Goal: Task Accomplishment & Management: Complete application form

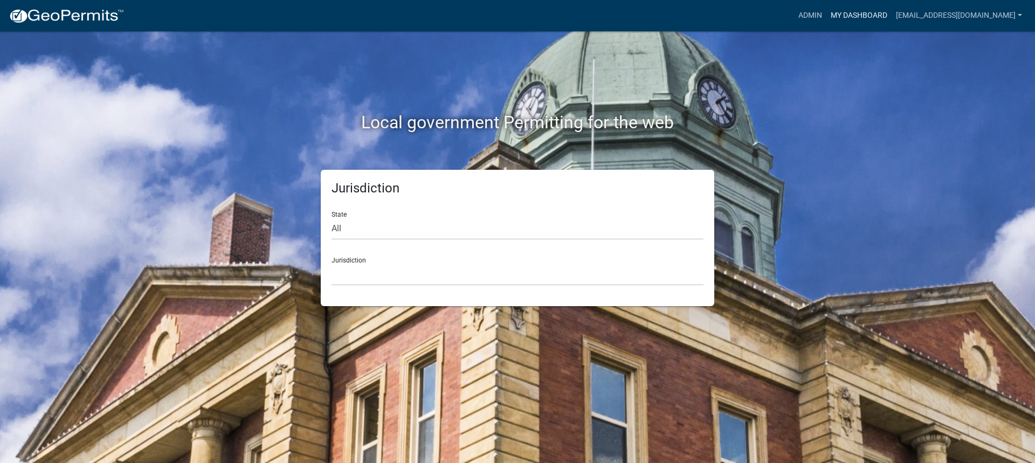
click at [829, 15] on link "My Dashboard" at bounding box center [858, 15] width 65 height 20
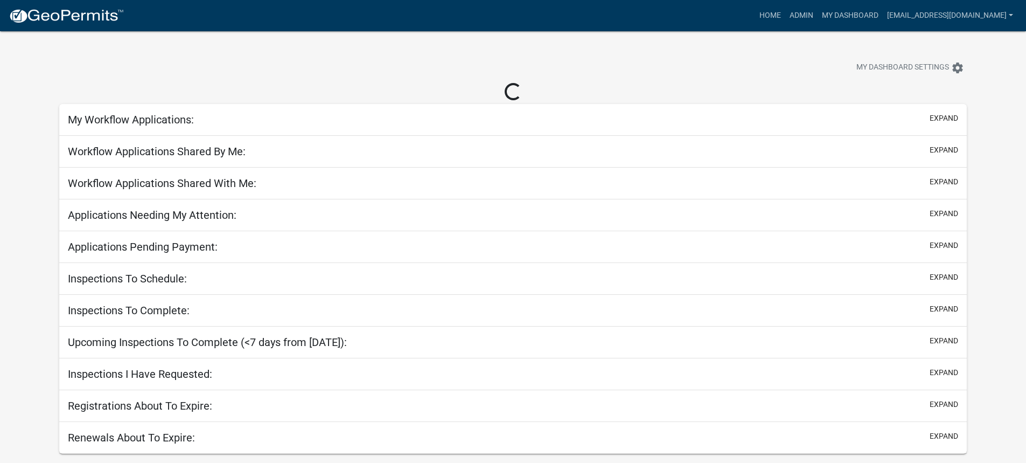
select select "3: 100"
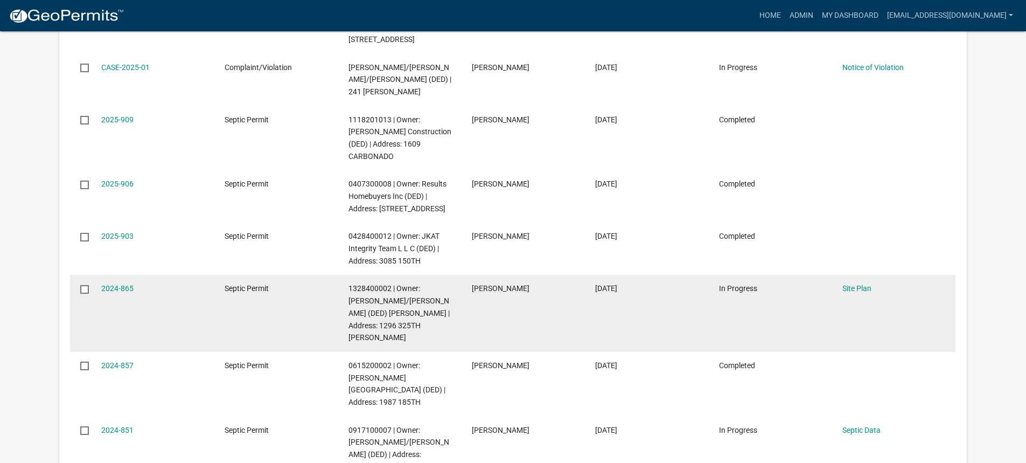
scroll to position [323, 0]
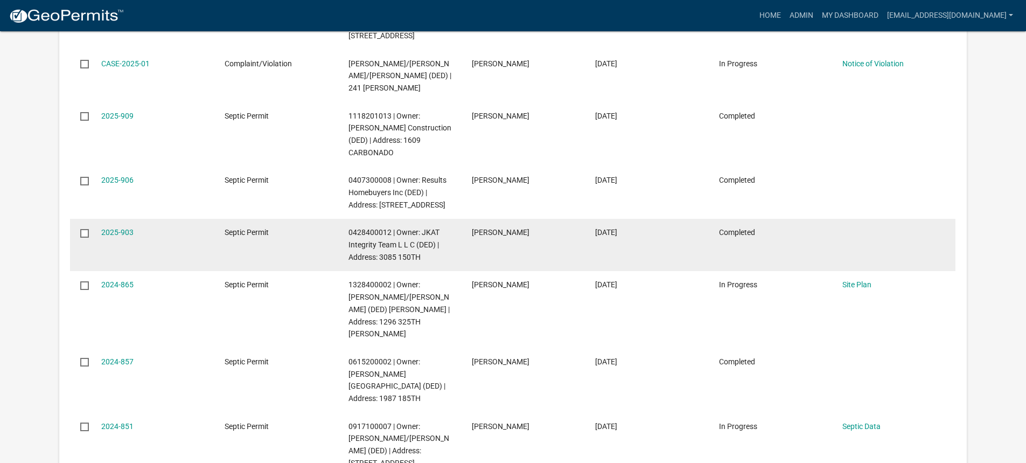
select select "3: 100"
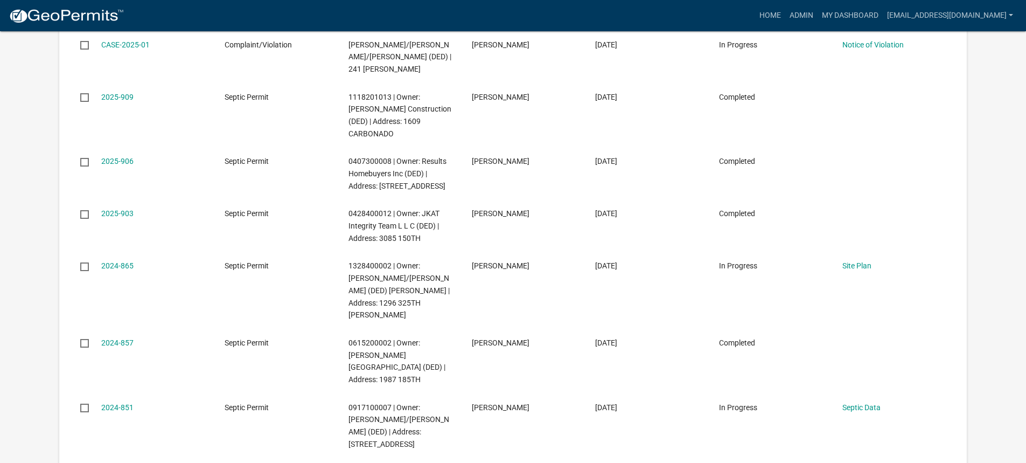
scroll to position [0, 0]
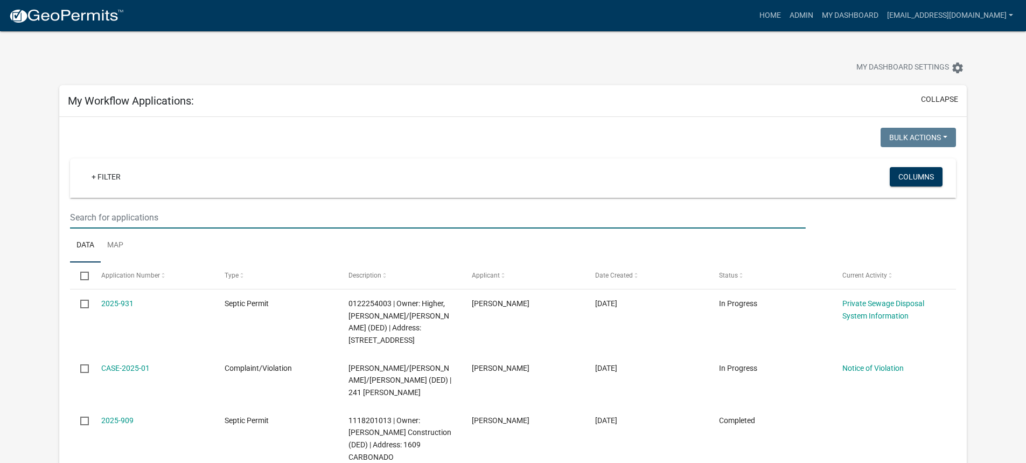
click at [155, 219] on input "text" at bounding box center [437, 217] width 735 height 22
click at [147, 219] on input "text" at bounding box center [437, 217] width 735 height 22
click at [116, 216] on input "text" at bounding box center [437, 217] width 735 height 22
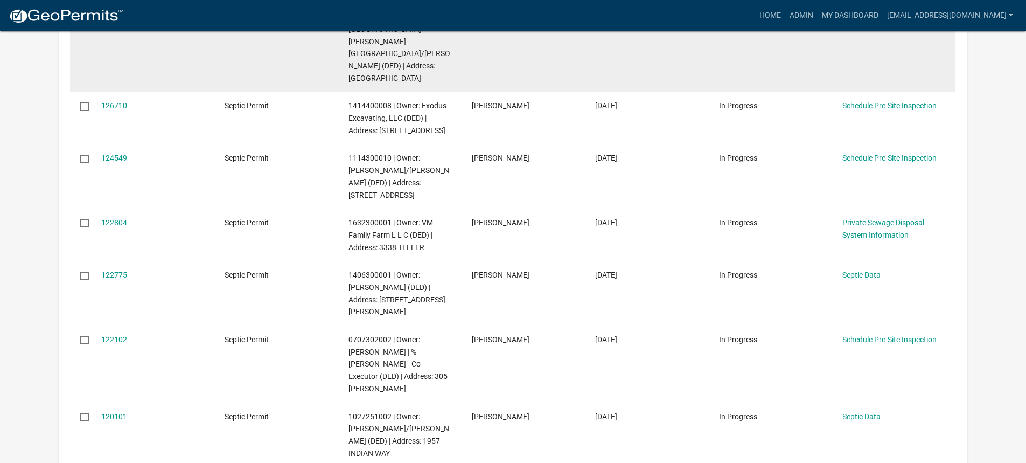
scroll to position [6089, 0]
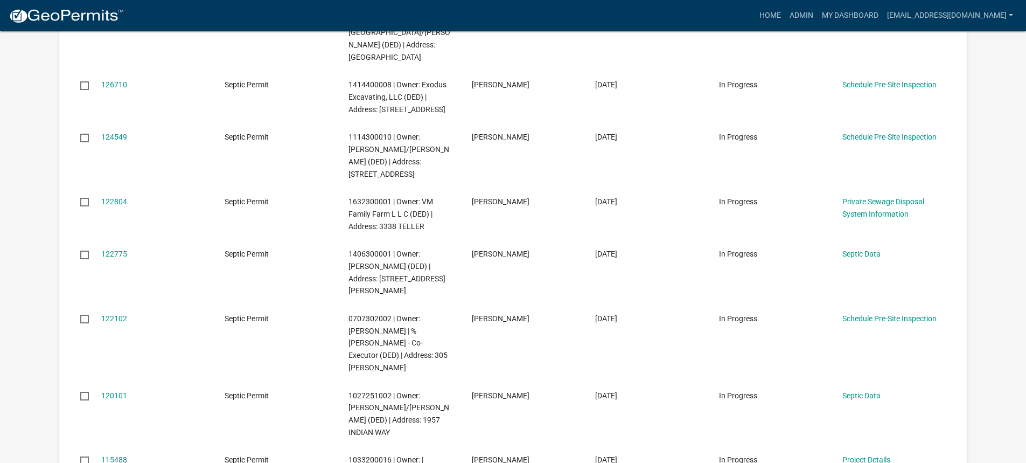
type input "1227 220"
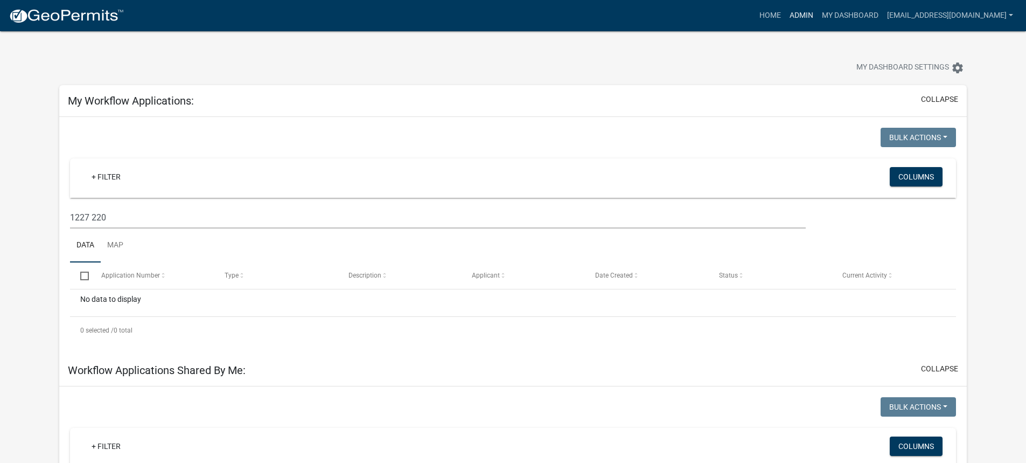
click at [786, 16] on link "Admin" at bounding box center [802, 15] width 32 height 20
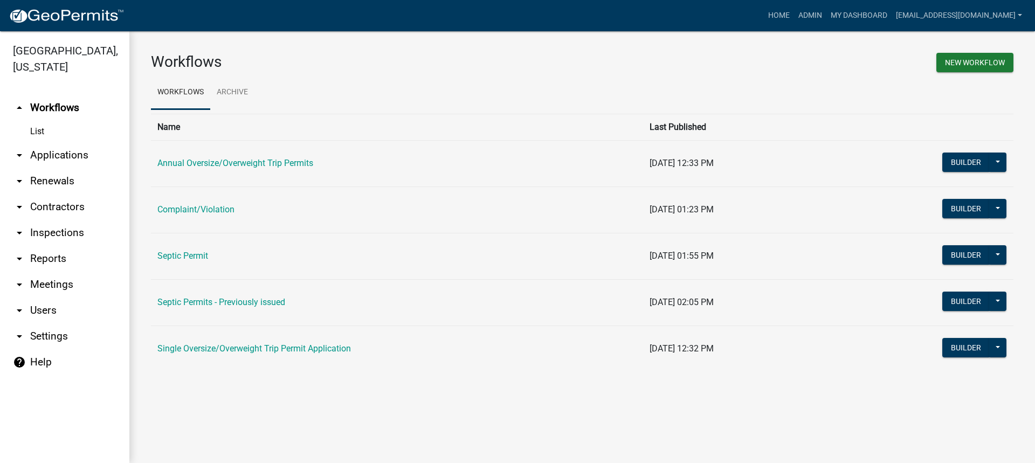
click at [170, 256] on link "Septic Permit" at bounding box center [182, 256] width 51 height 10
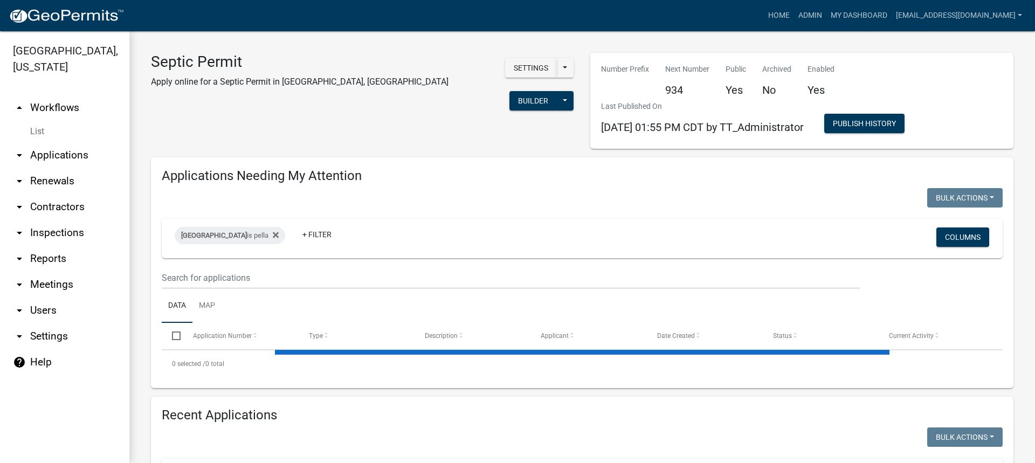
select select "3: 100"
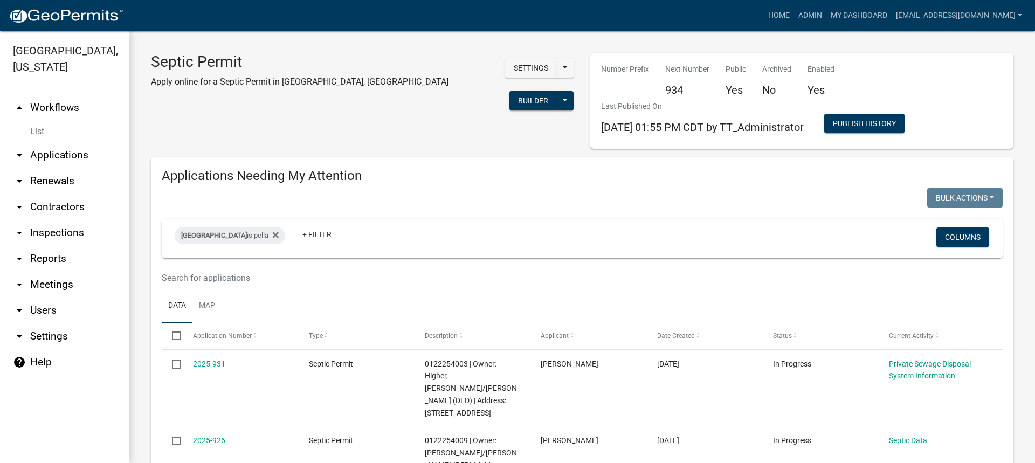
select select "3: 100"
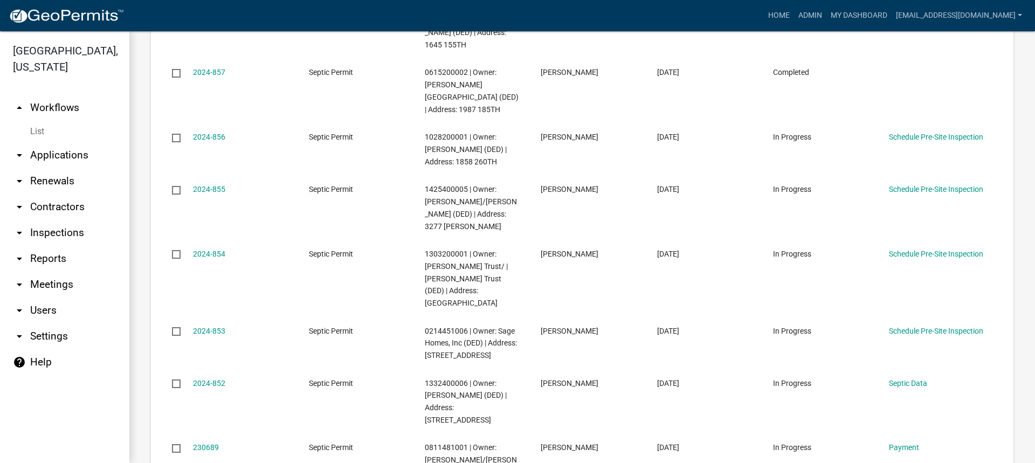
scroll to position [7251, 0]
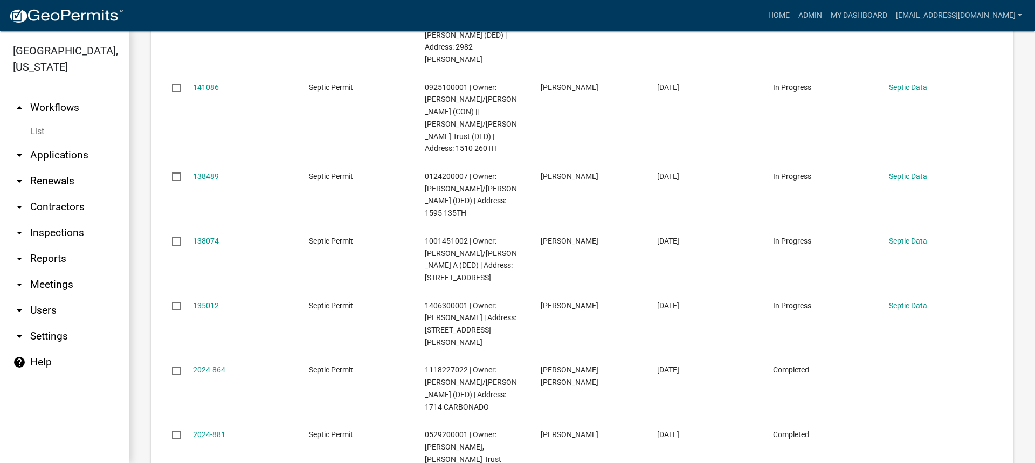
scroll to position [2910, 0]
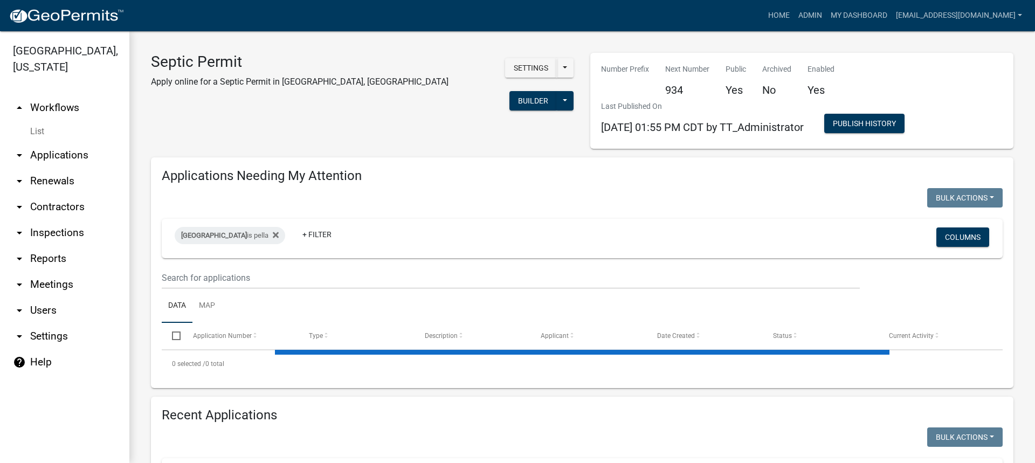
select select "3: 100"
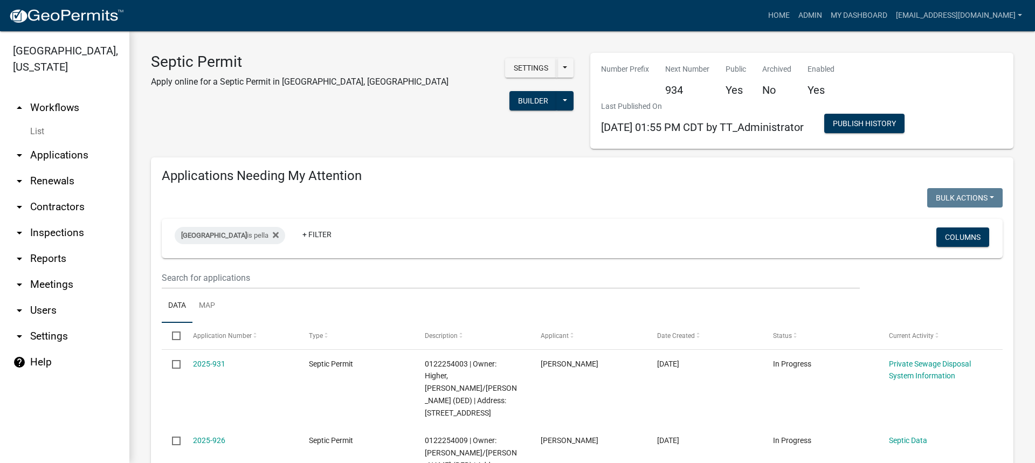
select select "3: 100"
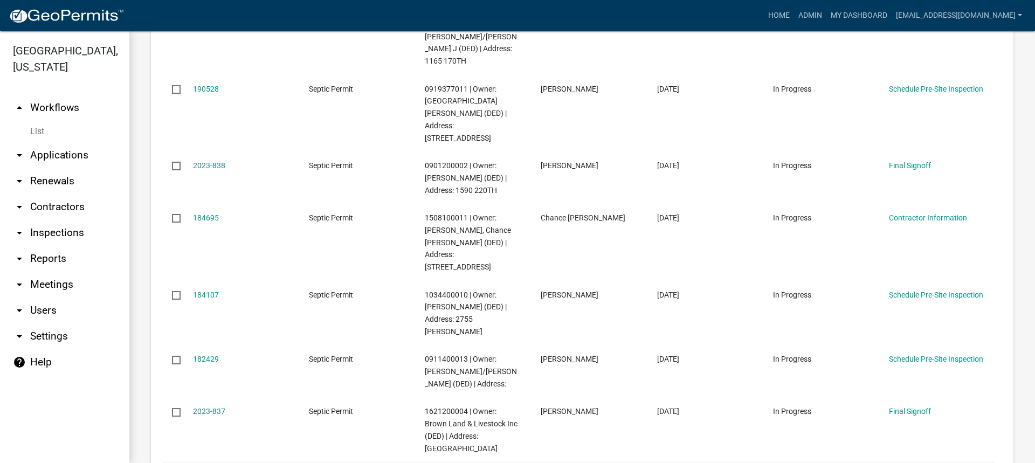
scroll to position [1563, 0]
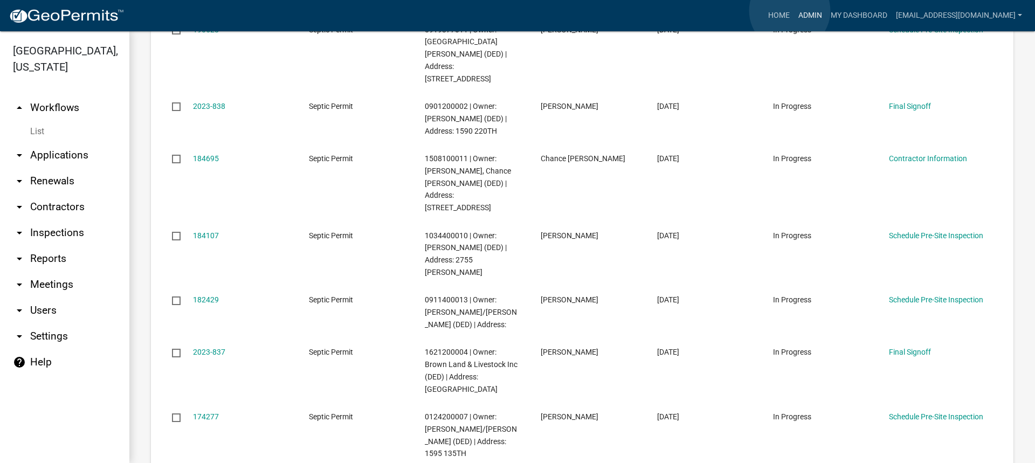
click at [794, 11] on link "Admin" at bounding box center [810, 15] width 32 height 20
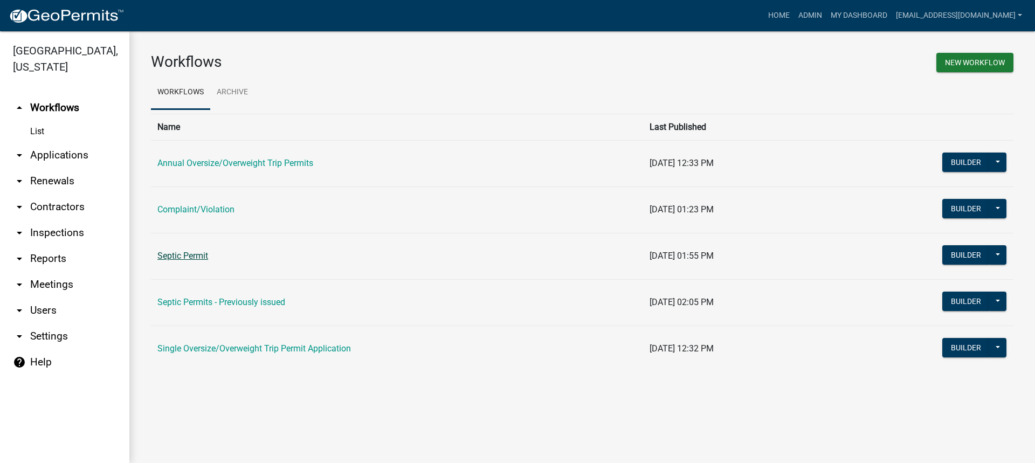
click at [172, 253] on link "Septic Permit" at bounding box center [182, 256] width 51 height 10
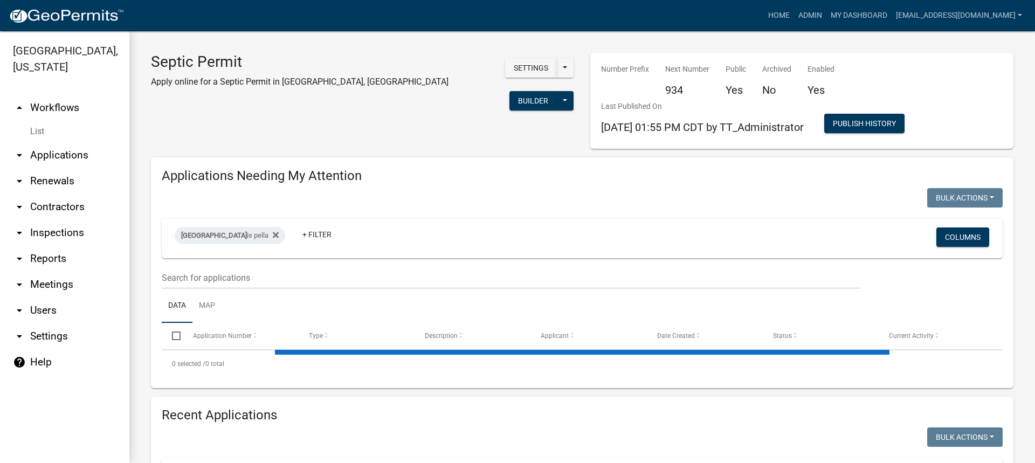
select select "3: 100"
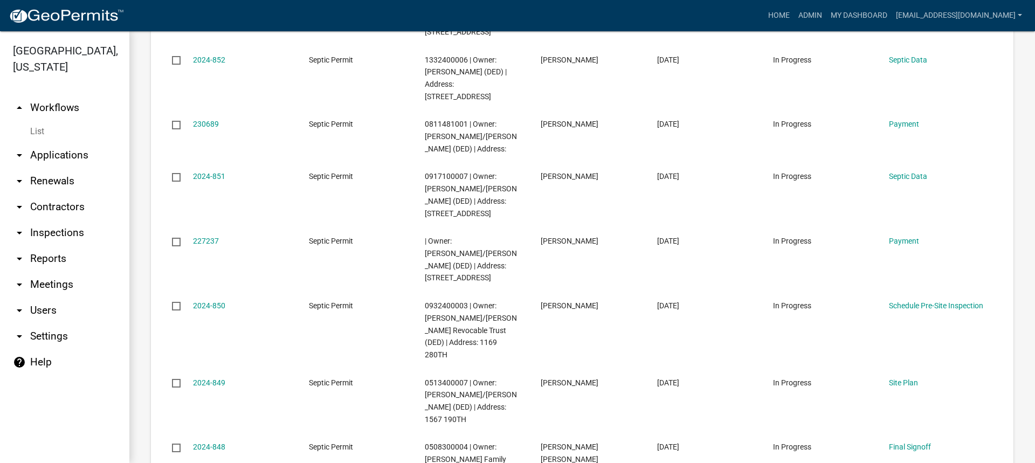
scroll to position [7251, 0]
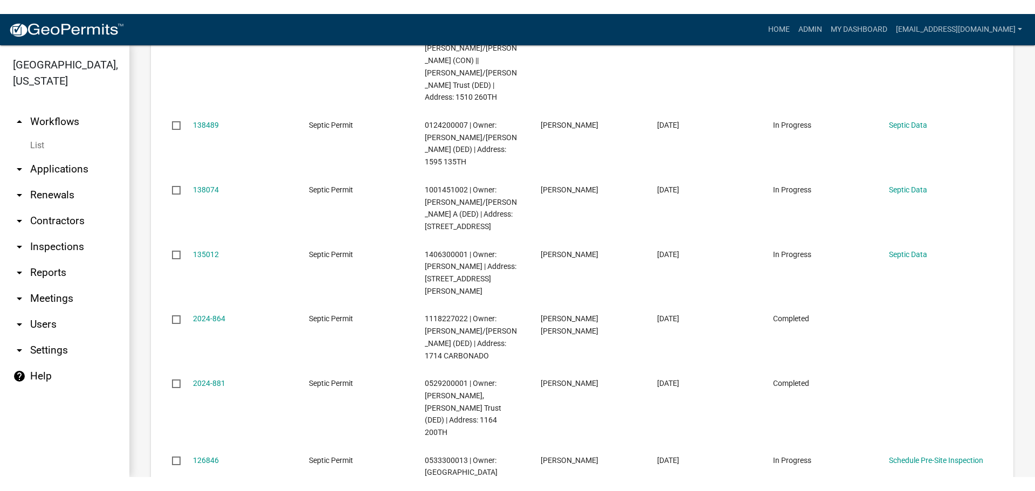
scroll to position [2963, 0]
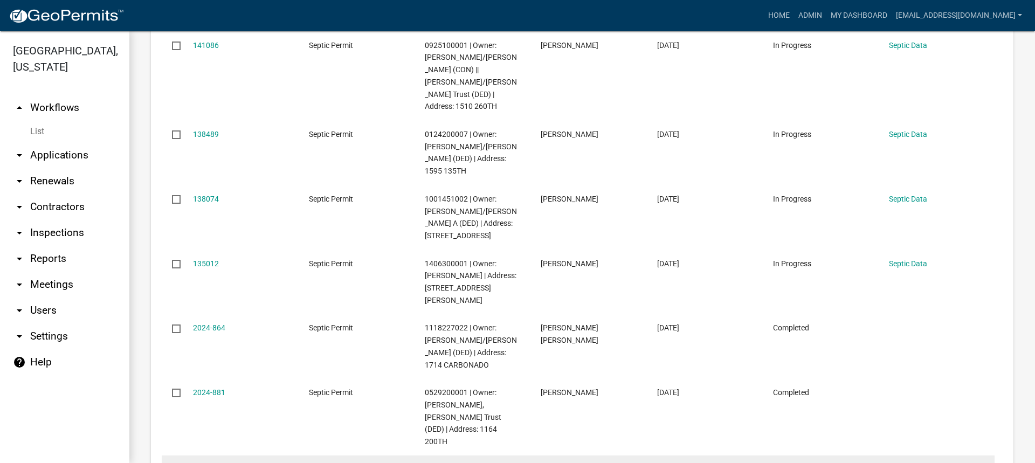
click at [201, 462] on link "126846" at bounding box center [206, 469] width 26 height 9
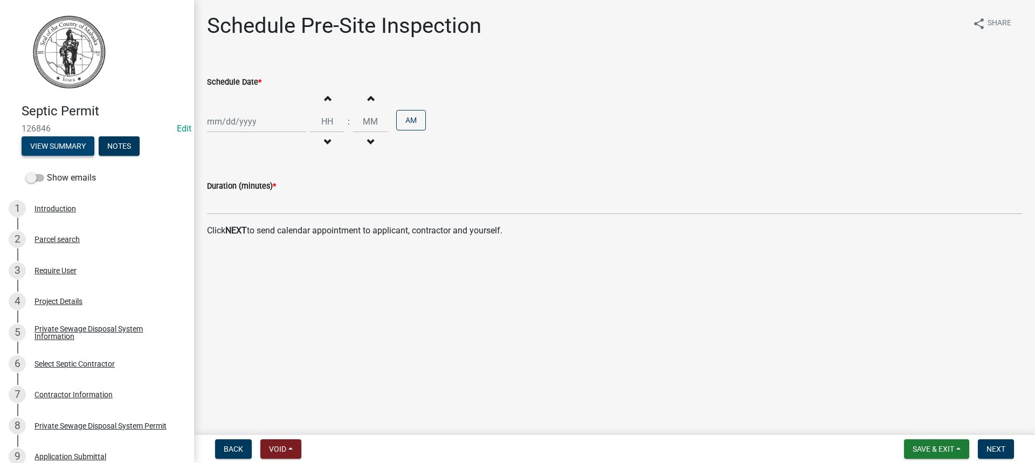
click at [73, 149] on button "View Summary" at bounding box center [58, 145] width 73 height 19
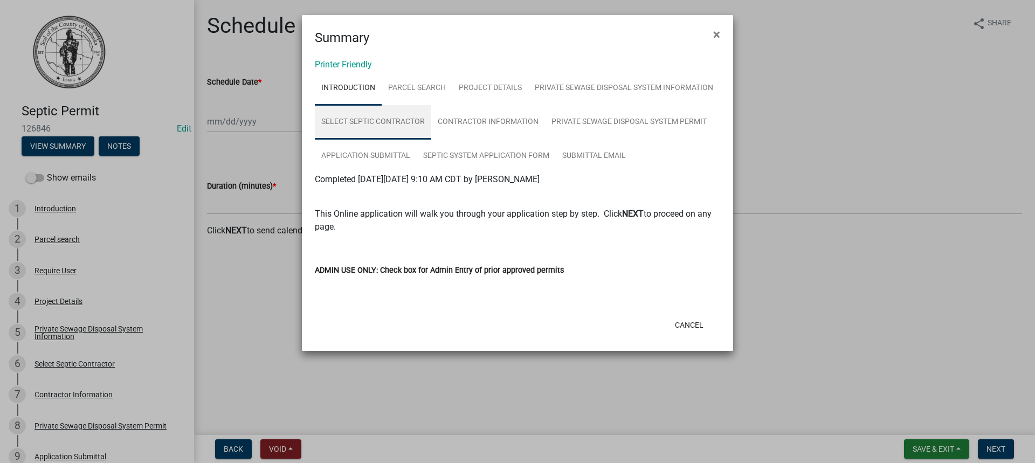
click at [431, 121] on link "Select Septic Contractor" at bounding box center [373, 122] width 116 height 34
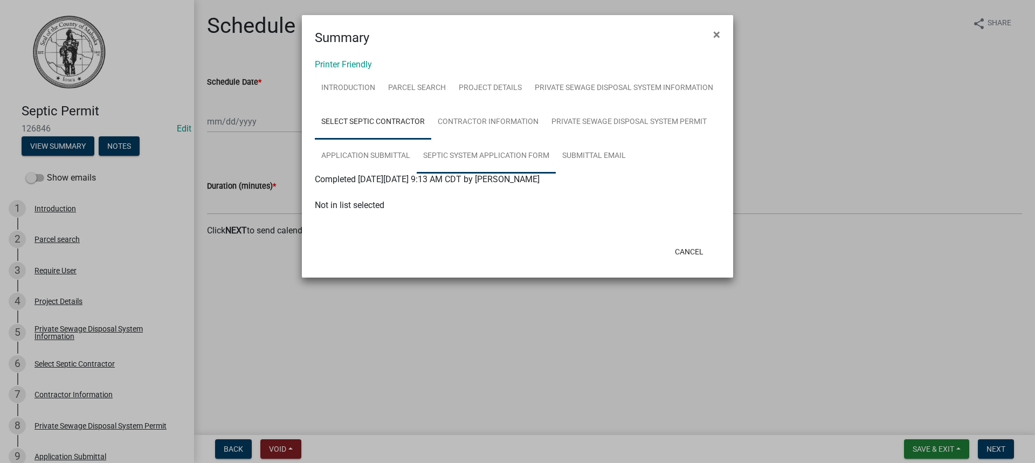
click at [417, 173] on link "Septic System Application Form" at bounding box center [486, 156] width 139 height 34
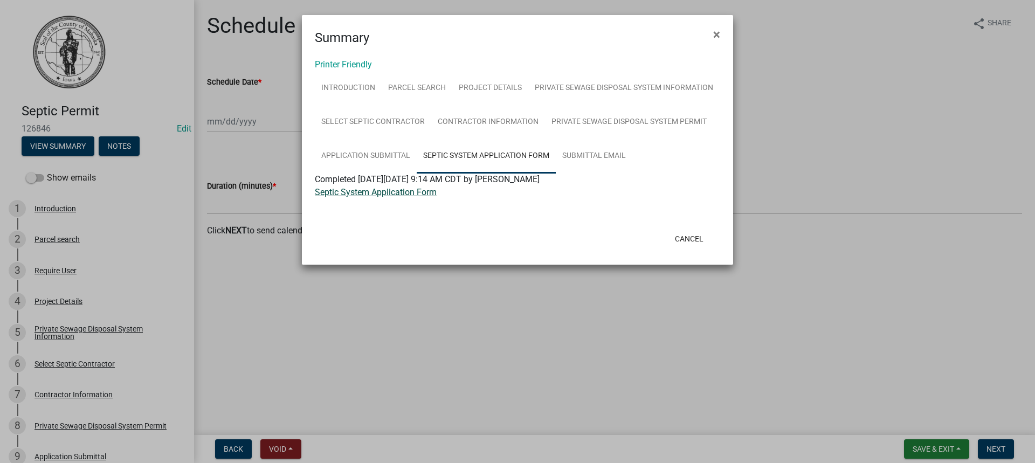
click at [401, 197] on link "Septic System Application Form" at bounding box center [376, 192] width 122 height 10
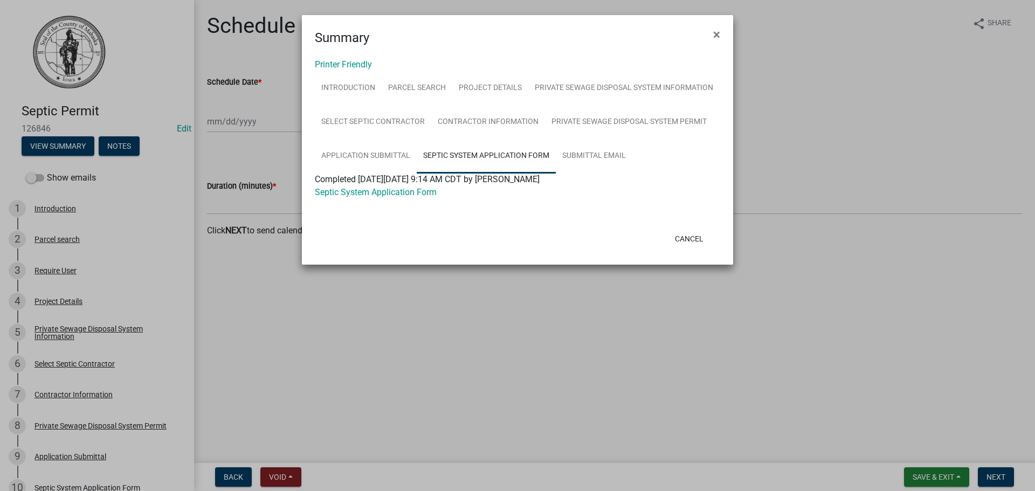
click at [417, 173] on link "Septic System Application Form" at bounding box center [486, 156] width 139 height 34
click at [545, 140] on link "Private Sewage Disposal System Permit" at bounding box center [629, 122] width 168 height 34
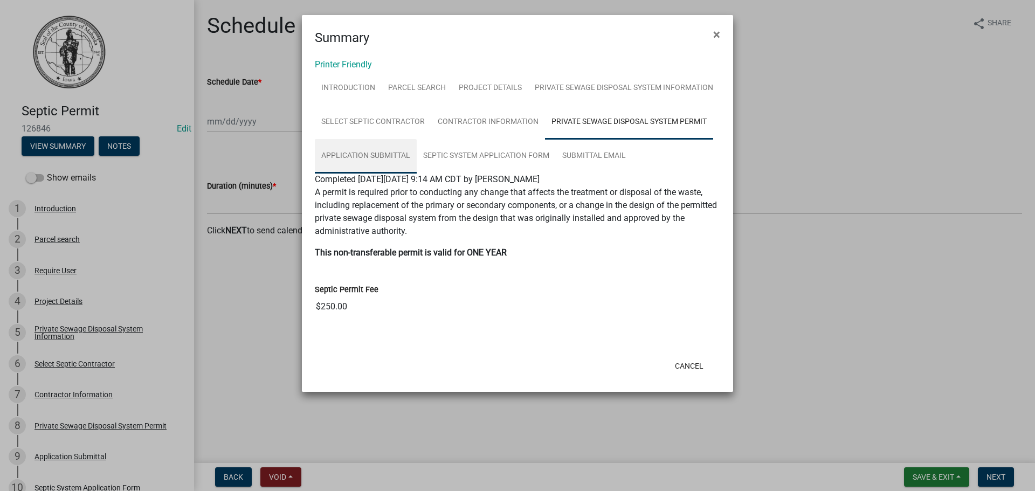
click at [417, 155] on link "Application Submittal" at bounding box center [366, 156] width 102 height 34
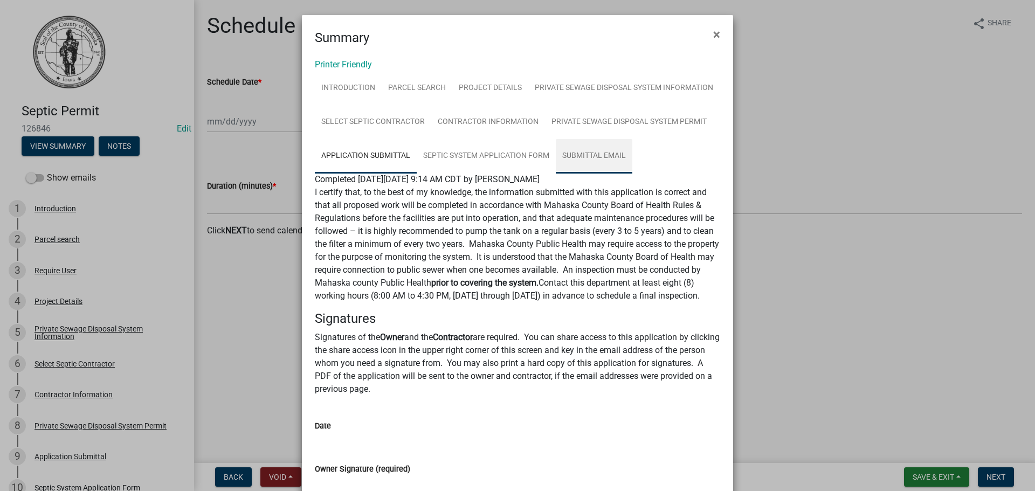
click at [556, 173] on link "Submittal Email" at bounding box center [594, 156] width 77 height 34
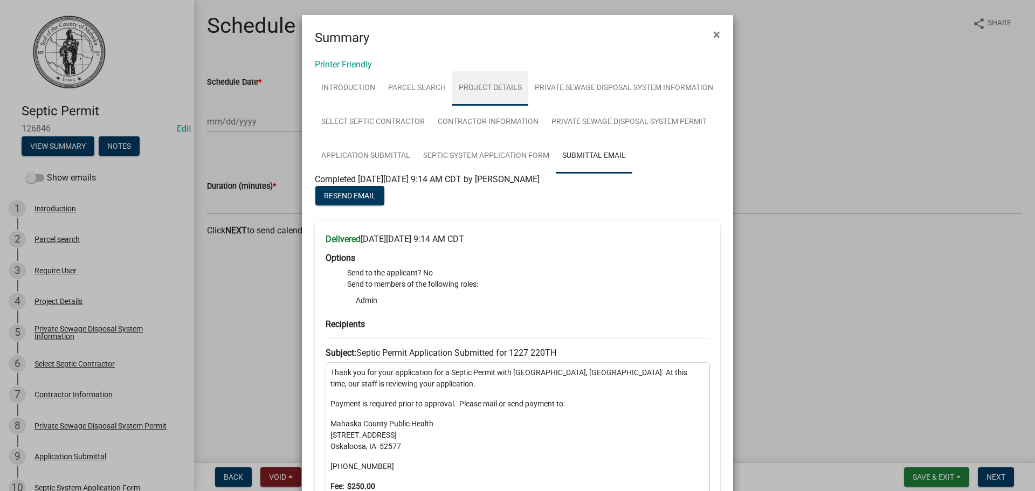
click at [462, 88] on link "Project Details" at bounding box center [490, 88] width 76 height 34
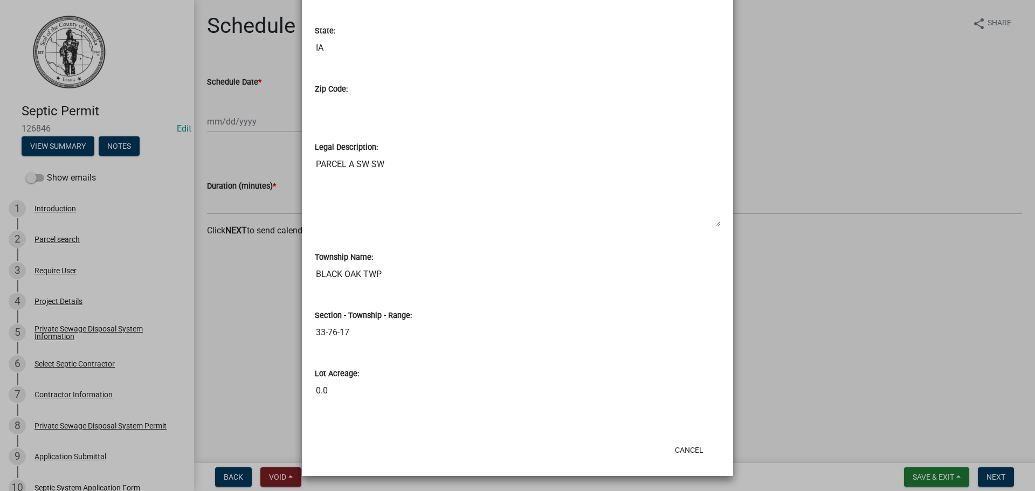
scroll to position [957, 0]
click at [692, 449] on button "Cancel" at bounding box center [689, 449] width 46 height 19
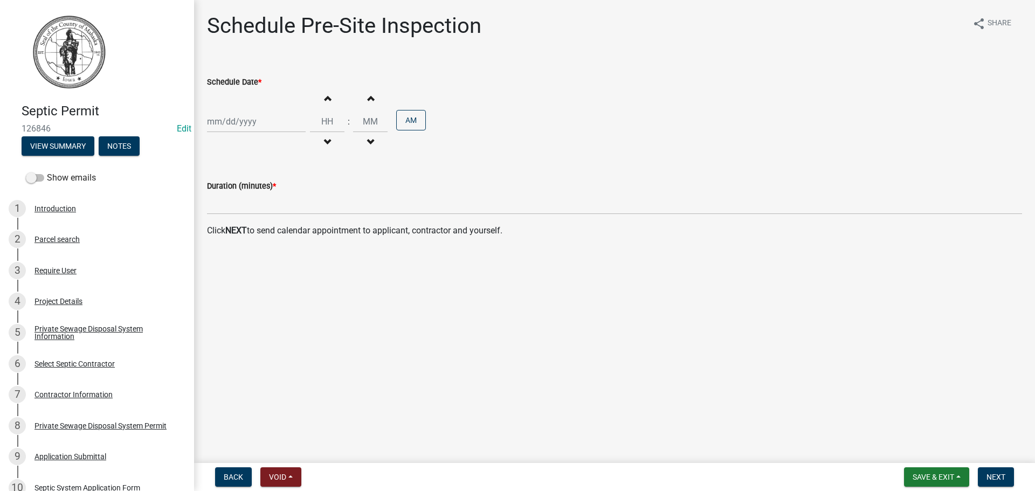
click at [248, 126] on div at bounding box center [256, 121] width 99 height 22
select select "9"
click at [291, 143] on select "1525 1526 1527 1528 1529 1530 1531 1532 1533 1534 1535 1536 1537 1538 1539 1540…" at bounding box center [291, 144] width 39 height 16
select select "2023"
click at [272, 136] on select "1525 1526 1527 1528 1529 1530 1531 1532 1533 1534 1535 1536 1537 1538 1539 1540…" at bounding box center [291, 144] width 39 height 16
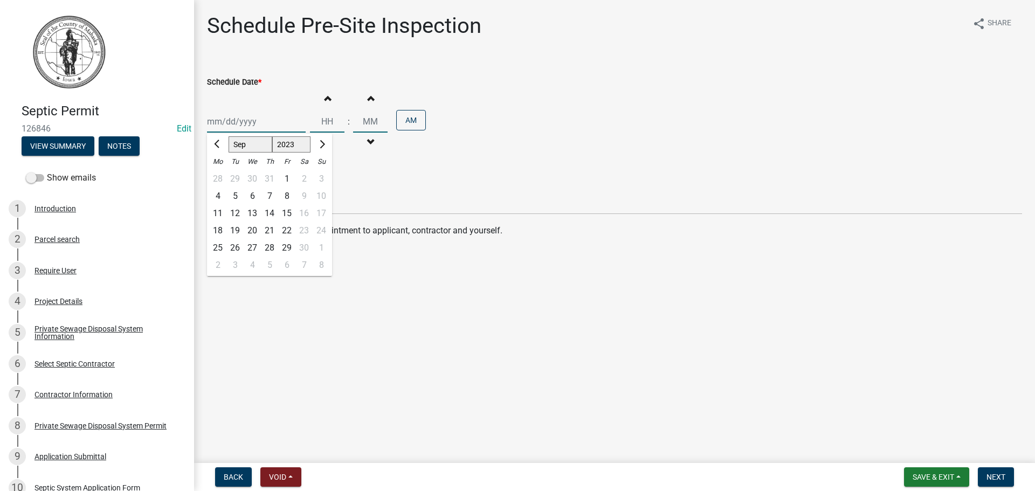
click at [255, 144] on select "Jan Feb Mar Apr May Jun [DATE] Aug Sep Oct Nov Dec" at bounding box center [250, 144] width 44 height 16
select select "5"
click at [228, 136] on select "Jan Feb Mar Apr May Jun [DATE] Aug Sep Oct Nov Dec" at bounding box center [250, 144] width 44 height 16
click at [335, 122] on input "Hours" at bounding box center [327, 121] width 34 height 22
type input "08"
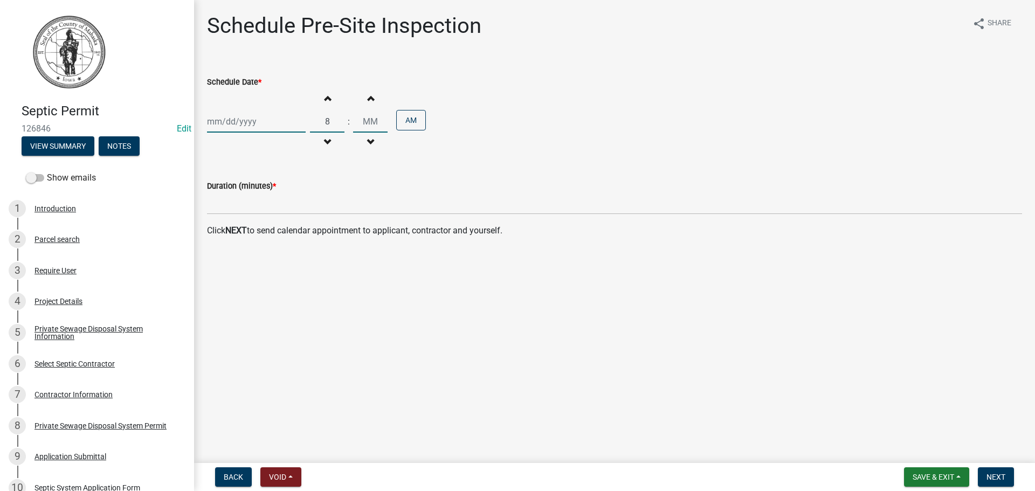
type input "00"
click at [365, 123] on input "00" at bounding box center [370, 121] width 34 height 22
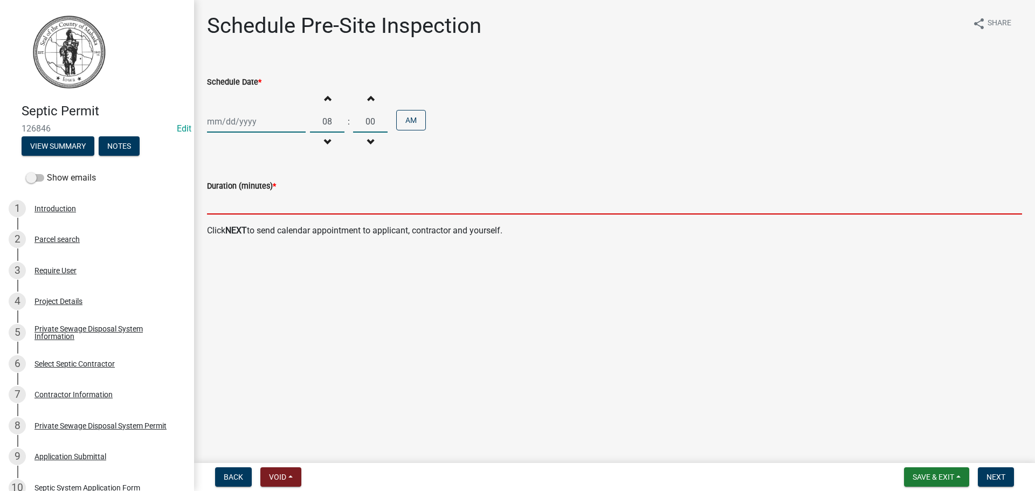
click at [276, 212] on input "text" at bounding box center [614, 203] width 815 height 22
type input "15"
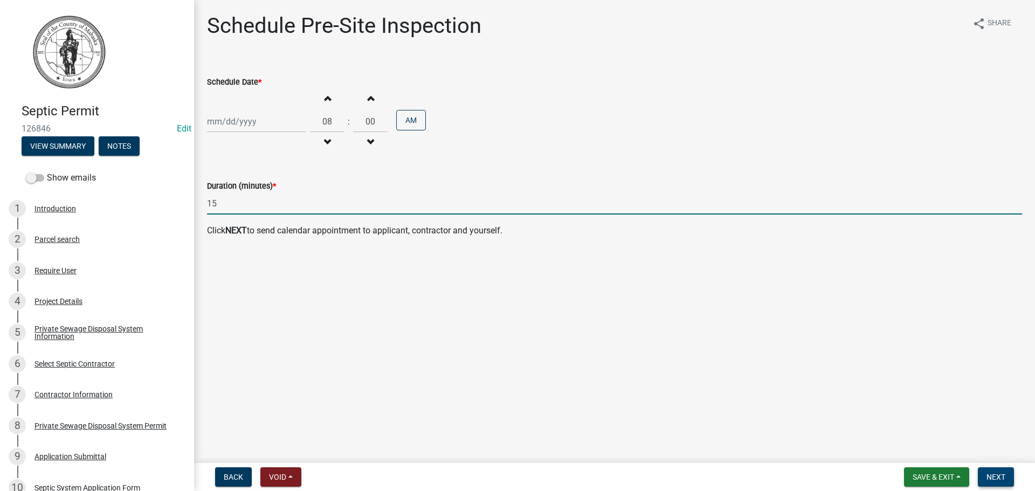
click at [989, 462] on span "Next" at bounding box center [995, 477] width 19 height 9
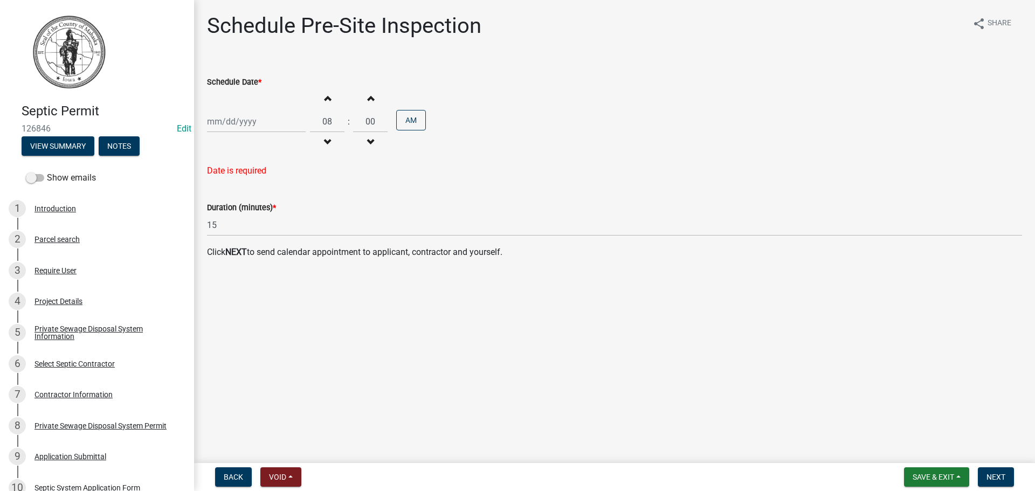
select select "9"
click at [246, 124] on div "[PERSON_NAME] Feb Mar Apr [PERSON_NAME][DATE] Oct Nov [DATE] 1526 1527 1528 152…" at bounding box center [256, 121] width 99 height 22
click at [291, 145] on select "1525 1526 1527 1528 1529 1530 1531 1532 1533 1534 1535 1536 1537 1538 1539 1540…" at bounding box center [291, 144] width 39 height 16
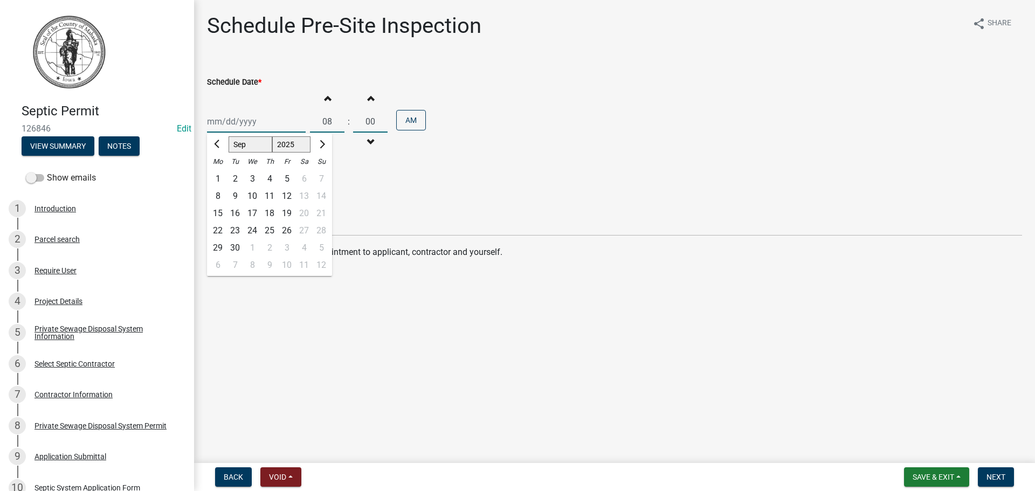
select select "2023"
click at [272, 136] on select "1525 1526 1527 1528 1529 1530 1531 1532 1533 1534 1535 1536 1537 1538 1539 1540…" at bounding box center [291, 144] width 39 height 16
click at [251, 145] on select "Jan Feb Mar Apr May Jun [DATE] Aug Sep Oct Nov Dec" at bounding box center [250, 144] width 44 height 16
select select "5"
click at [228, 136] on select "Jan Feb Mar Apr May Jun [DATE] Aug Sep Oct Nov Dec" at bounding box center [250, 144] width 44 height 16
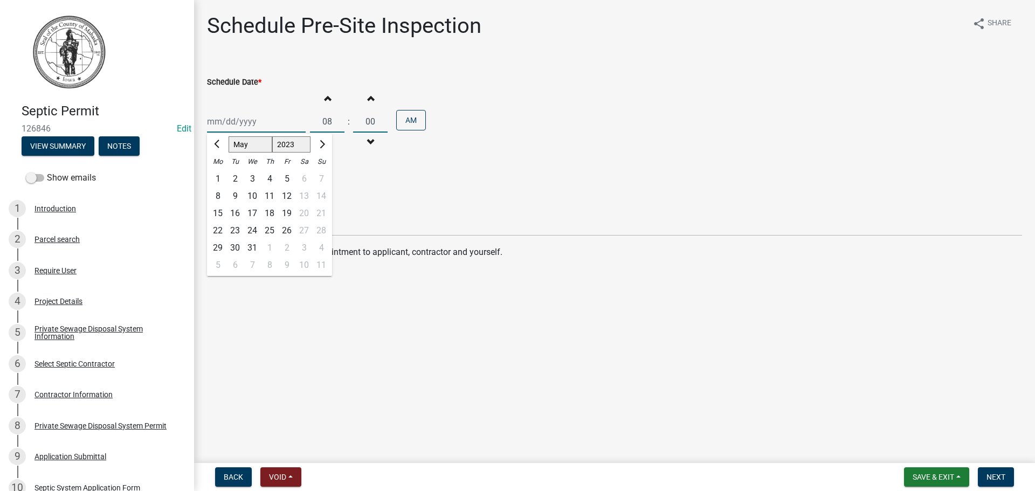
click at [235, 213] on div "16" at bounding box center [234, 213] width 17 height 17
type input "[DATE]"
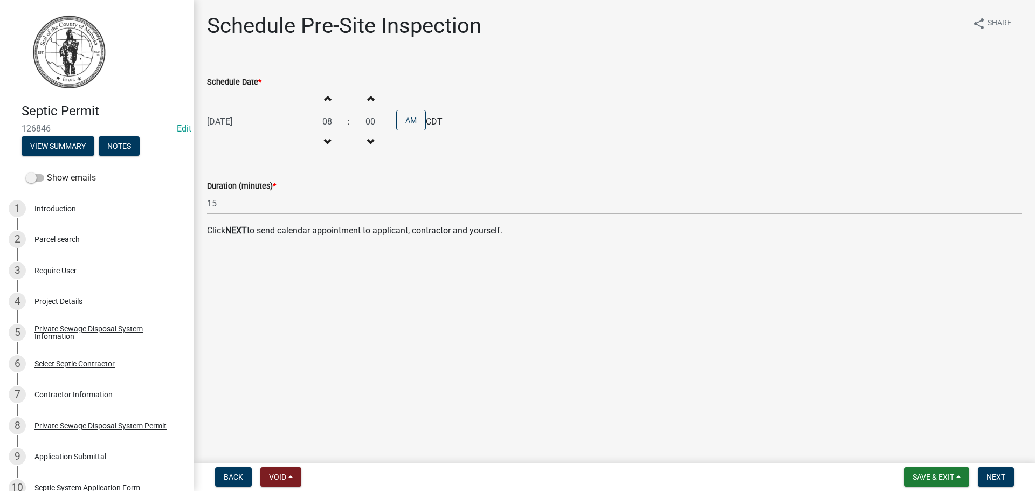
click at [577, 332] on main "Schedule Pre-Site Inspection share Share Schedule Date * [DATE] Increment hours…" at bounding box center [614, 229] width 841 height 459
click at [992, 462] on span "Next" at bounding box center [995, 477] width 19 height 9
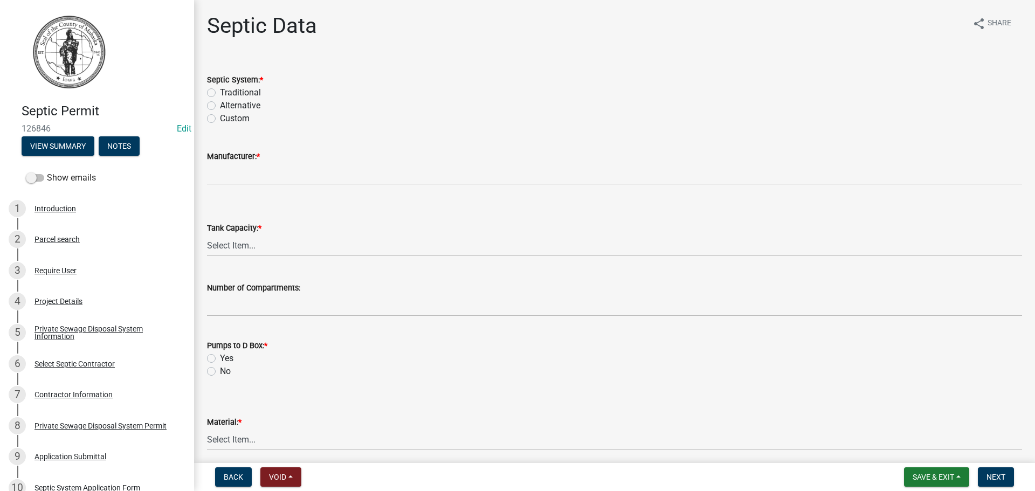
click at [220, 93] on label "Traditional" at bounding box center [240, 92] width 41 height 13
click at [220, 93] on input "Traditional" at bounding box center [223, 89] width 7 height 7
radio input "true"
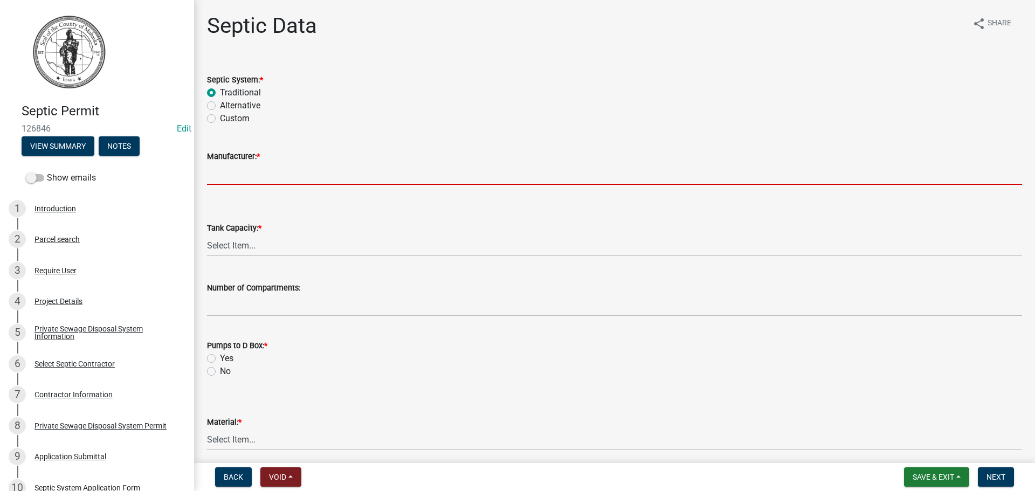
click at [224, 178] on input "Manufacturer: *" at bounding box center [614, 174] width 815 height 22
type input "Liebus"
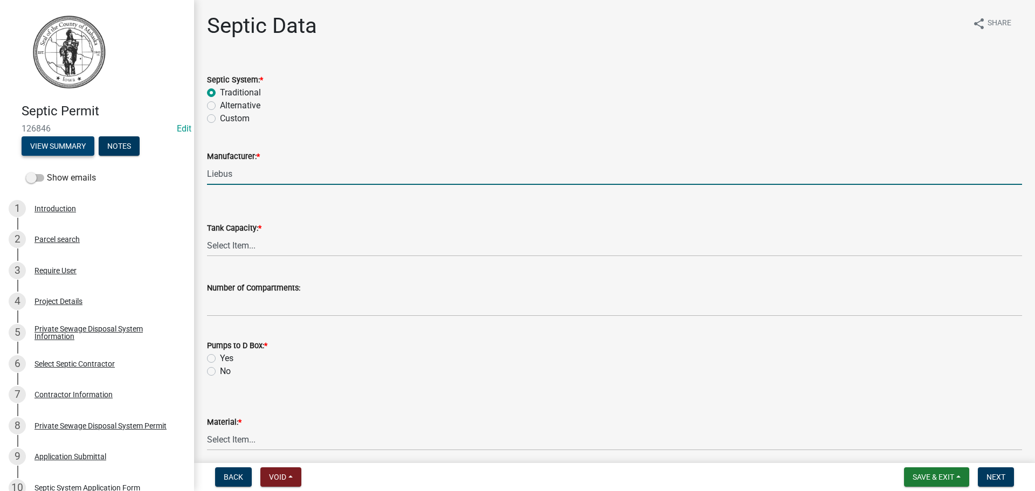
click at [44, 143] on button "View Summary" at bounding box center [58, 145] width 73 height 19
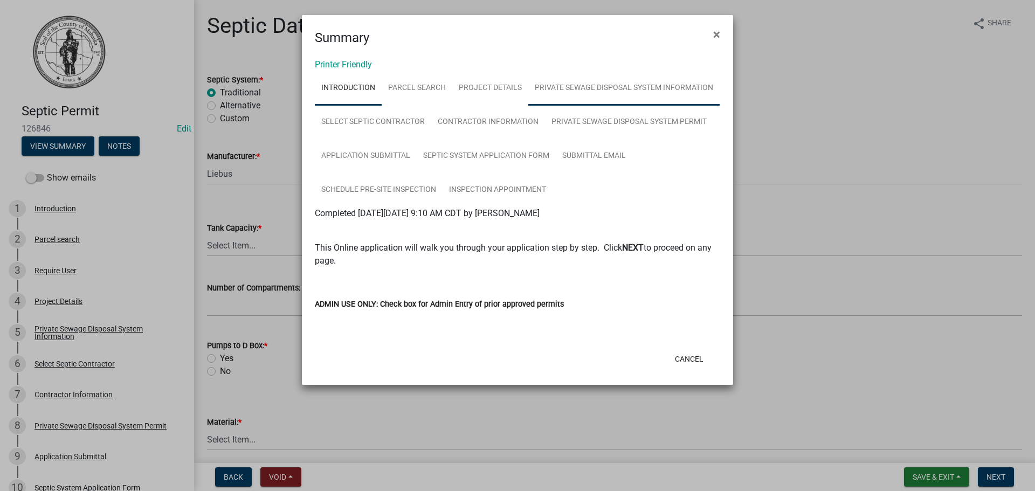
click at [528, 106] on link "Private Sewage Disposal System Information" at bounding box center [623, 88] width 191 height 34
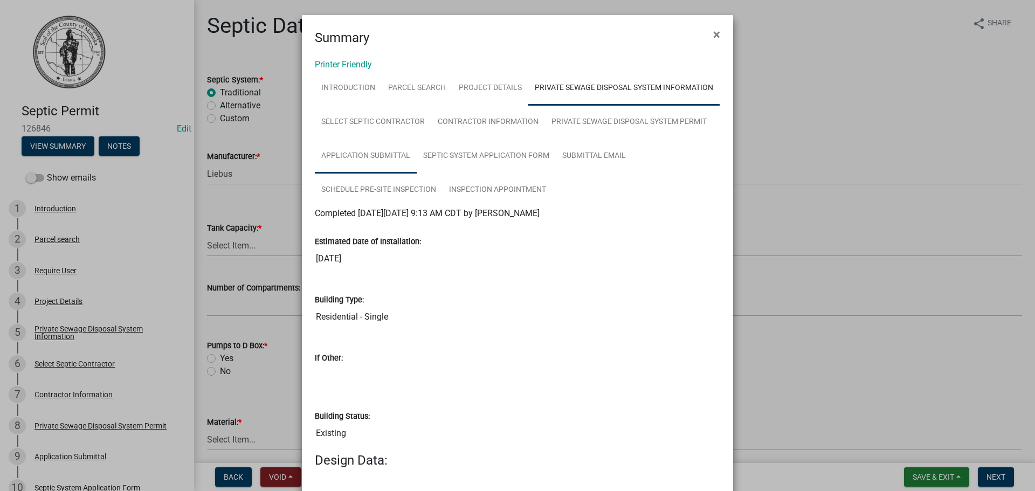
click at [417, 155] on link "Application Submittal" at bounding box center [366, 156] width 102 height 34
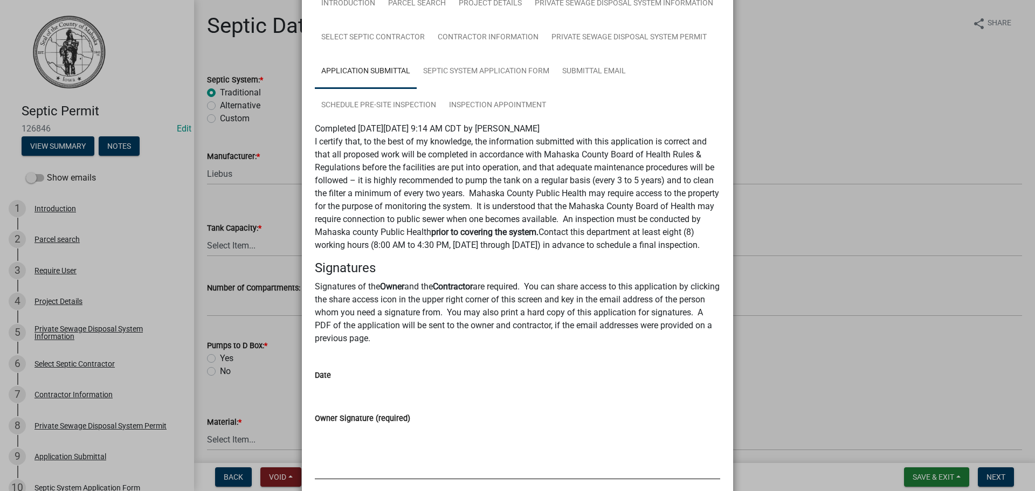
scroll to position [0, 0]
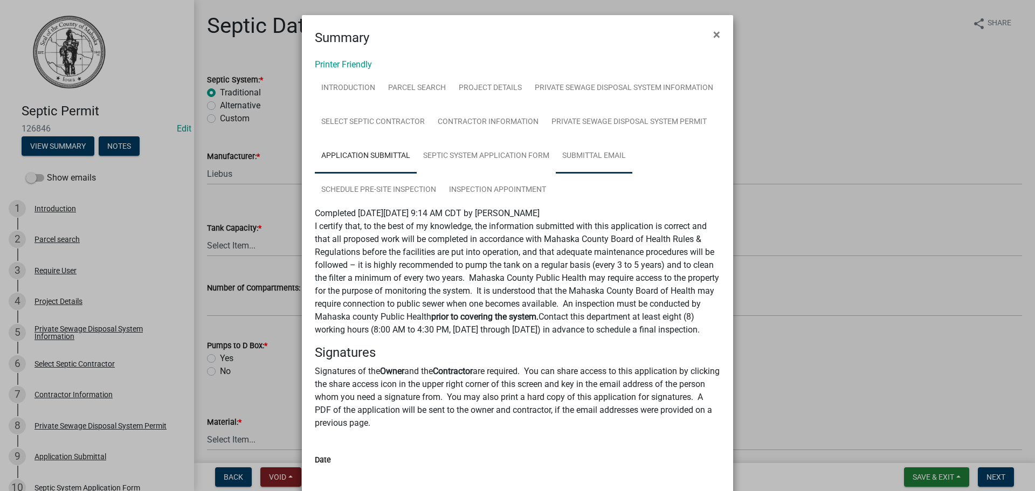
click at [556, 173] on link "Submittal Email" at bounding box center [594, 156] width 77 height 34
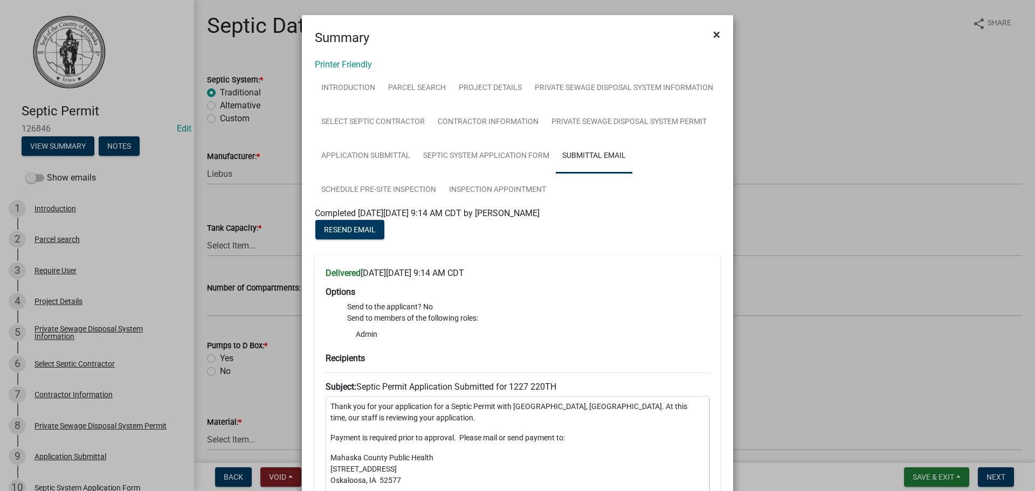
click at [713, 34] on span "×" at bounding box center [716, 34] width 7 height 15
